Goal: Transaction & Acquisition: Book appointment/travel/reservation

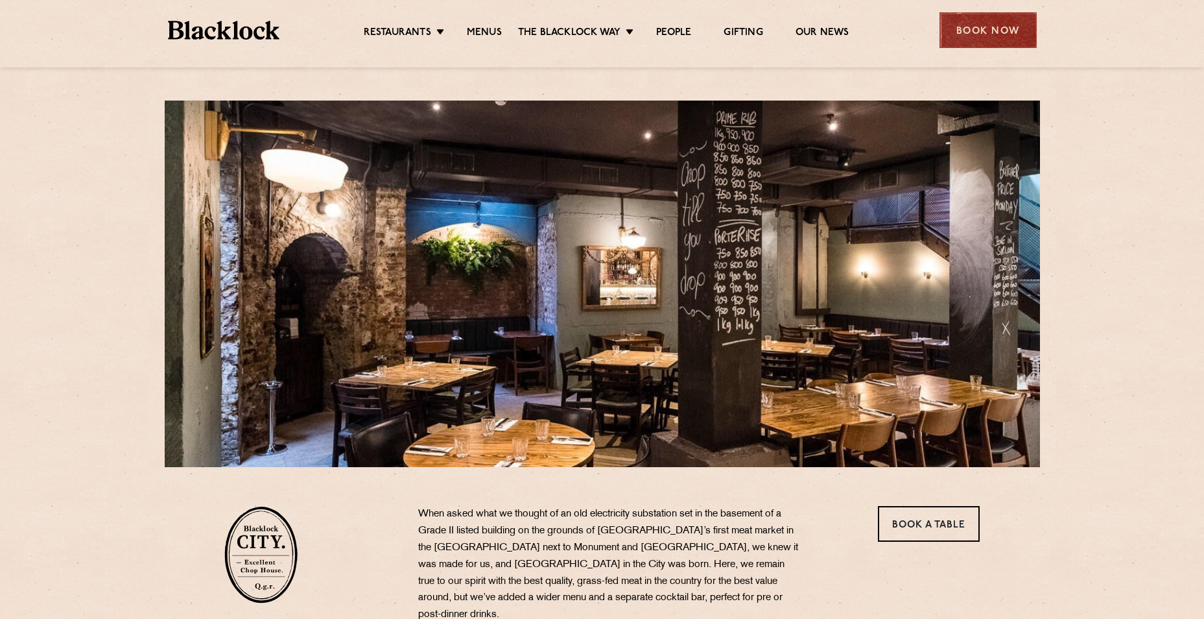
click at [984, 34] on div "Book Now" at bounding box center [988, 30] width 97 height 36
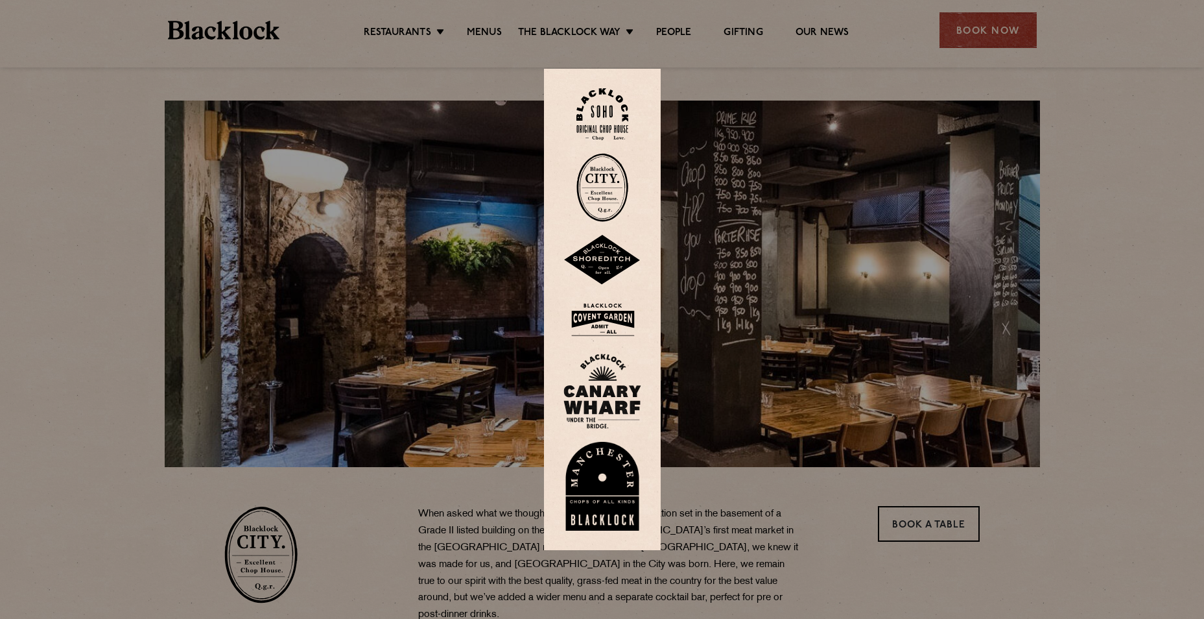
click at [606, 178] on img at bounding box center [602, 187] width 52 height 69
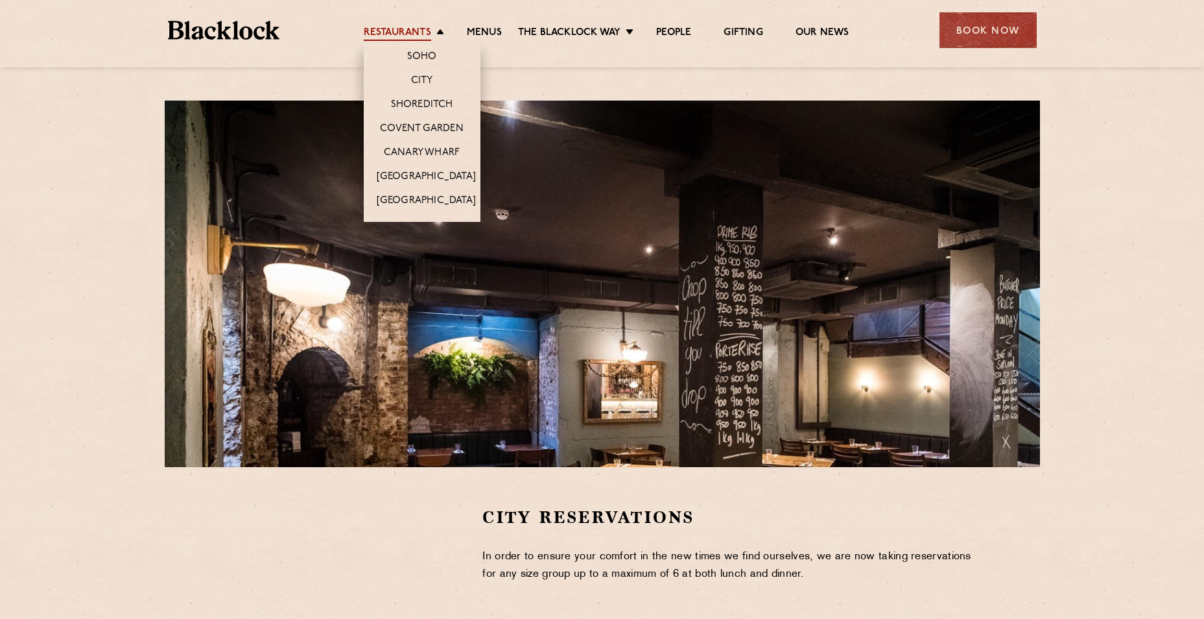
click at [414, 29] on link "Restaurants" at bounding box center [397, 34] width 67 height 14
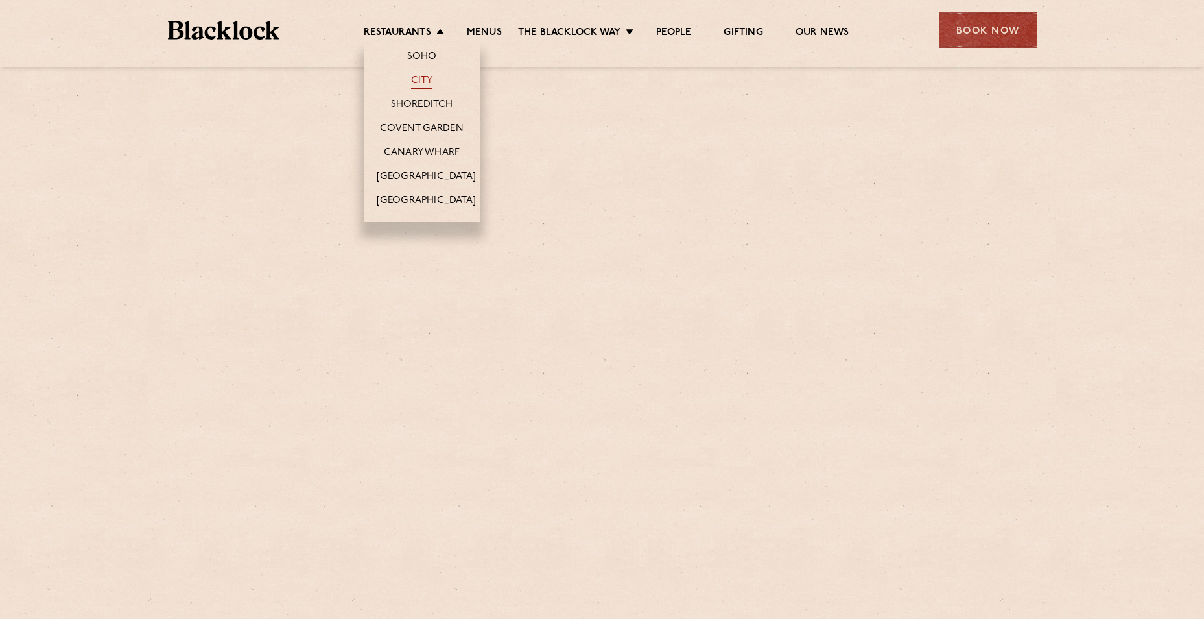
click at [422, 84] on link "City" at bounding box center [422, 82] width 22 height 14
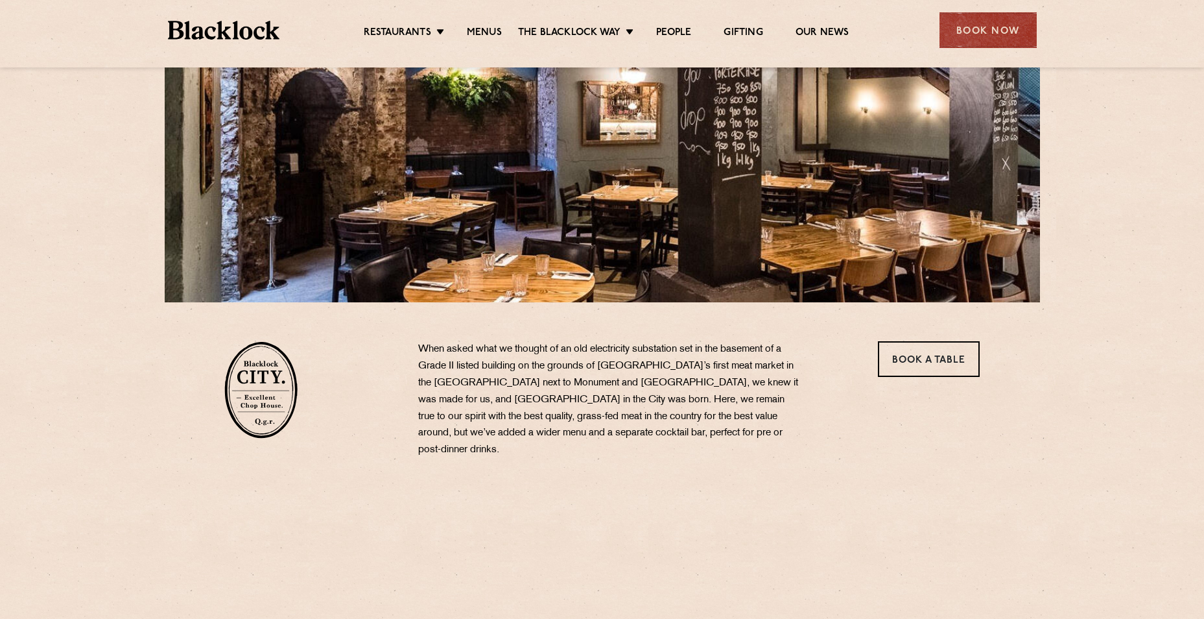
scroll to position [195, 0]
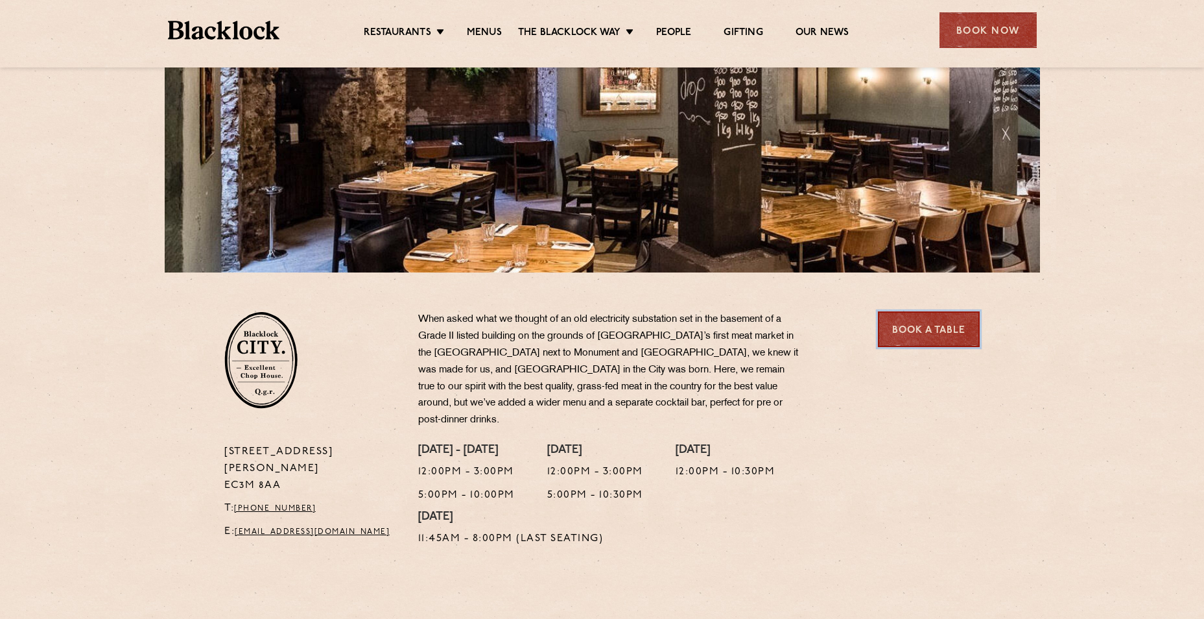
click at [932, 338] on link "Book a Table" at bounding box center [929, 329] width 102 height 36
